Goal: Task Accomplishment & Management: Manage account settings

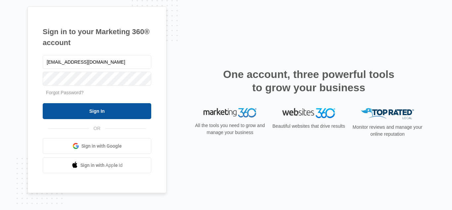
click at [98, 114] on input "Sign In" at bounding box center [97, 111] width 109 height 16
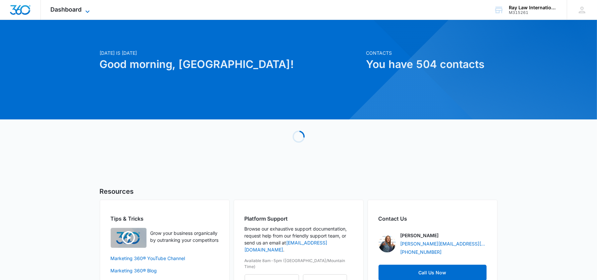
click at [85, 8] on icon at bounding box center [87, 12] width 8 height 8
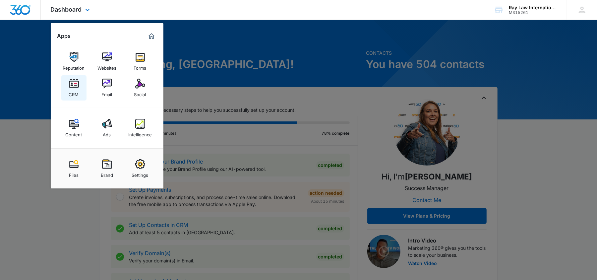
click at [76, 95] on div "CRM" at bounding box center [74, 92] width 10 height 9
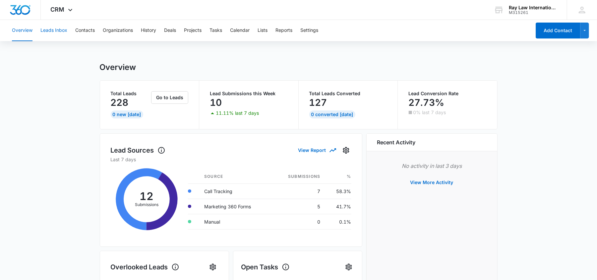
click at [60, 32] on button "Leads Inbox" at bounding box center [53, 30] width 27 height 21
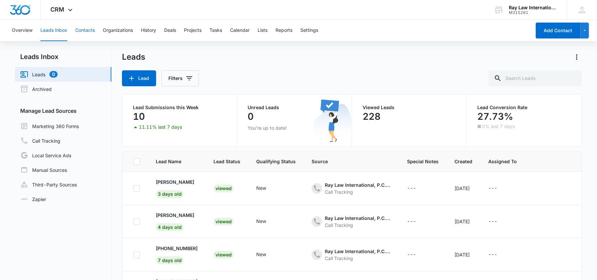
click at [91, 32] on button "Contacts" at bounding box center [85, 30] width 20 height 21
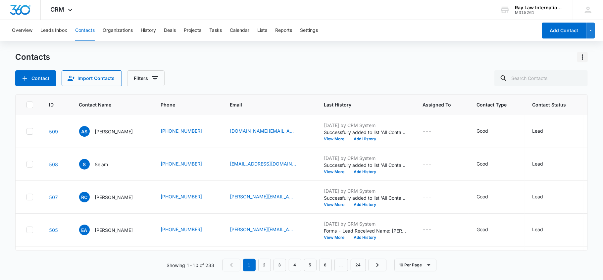
click at [580, 54] on icon "Actions" at bounding box center [583, 57] width 8 height 8
click at [538, 95] on div "Export All Contacts" at bounding box center [550, 95] width 44 height 5
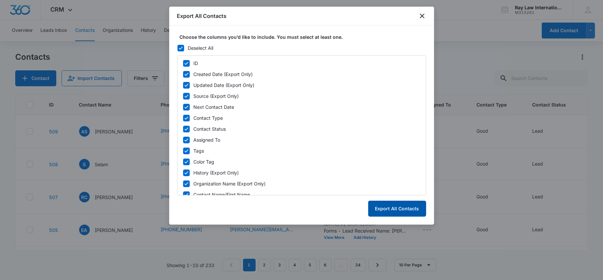
click at [387, 201] on button "Export All Contacts" at bounding box center [397, 208] width 58 height 16
click at [385, 214] on button "Export All Contacts" at bounding box center [397, 208] width 58 height 16
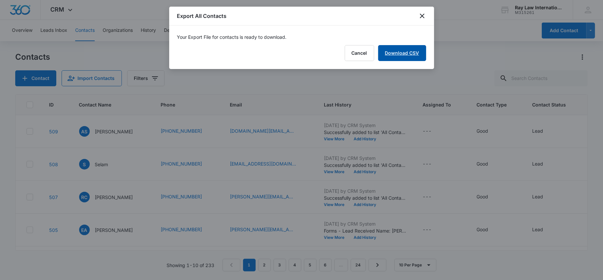
click at [400, 50] on link "Download CSV" at bounding box center [402, 53] width 48 height 16
click at [414, 53] on button "Finish" at bounding box center [412, 53] width 28 height 16
